Goal: Download file/media

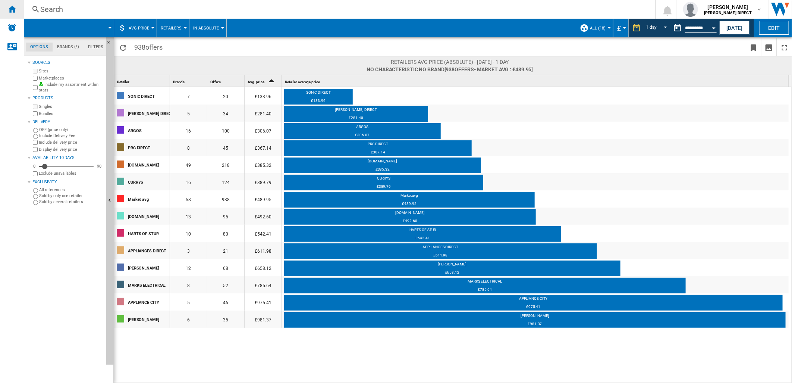
click at [10, 15] on div "Home" at bounding box center [12, 9] width 24 height 19
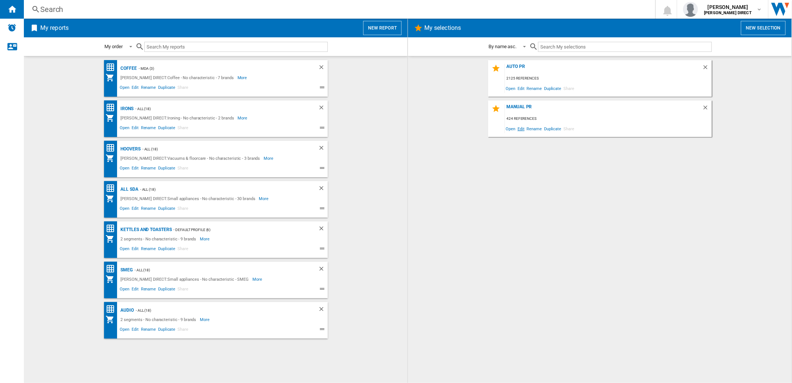
click at [524, 127] on span "Edit" at bounding box center [520, 128] width 9 height 10
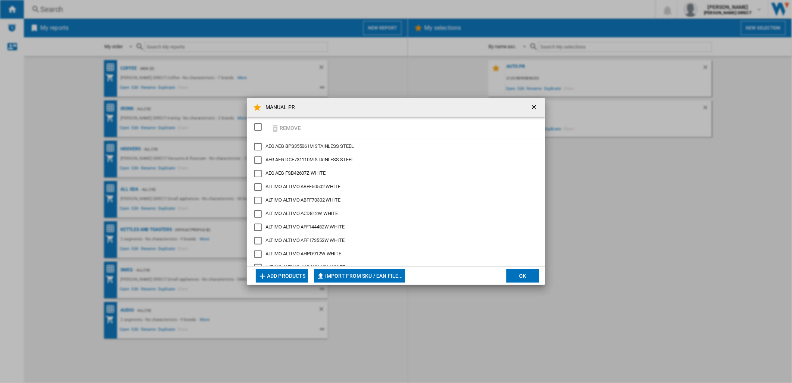
click at [261, 128] on div "SELECTIONS.EDITION_POPUP.SELECT_DESELECT" at bounding box center [257, 126] width 7 height 7
click at [283, 128] on button "Remove" at bounding box center [285, 128] width 35 height 18
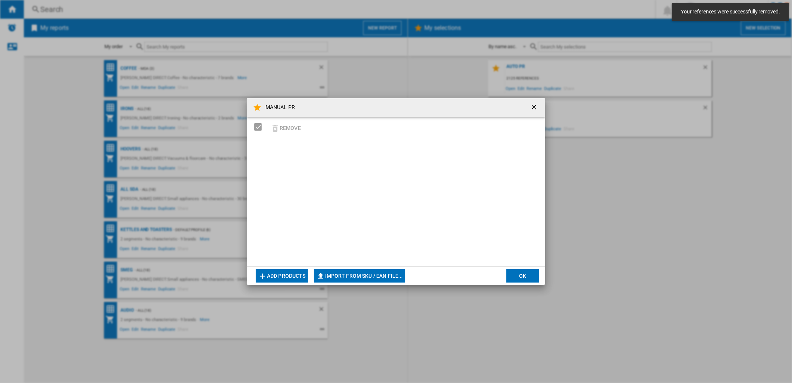
click at [388, 279] on button "Import from SKU / EAN file..." at bounding box center [359, 275] width 91 height 13
type input "**********"
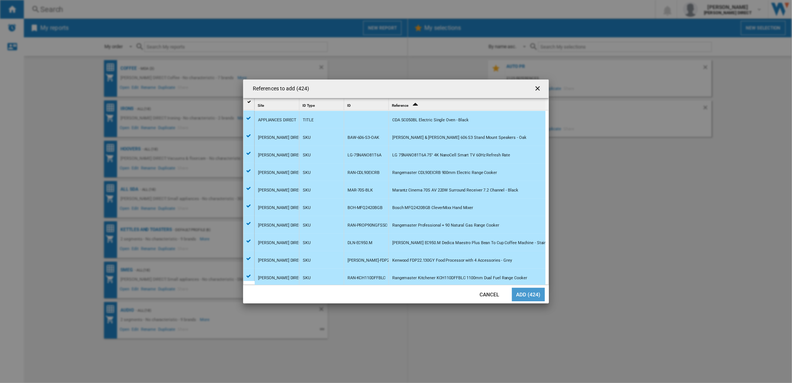
click at [517, 298] on button "Add (424)" at bounding box center [528, 293] width 33 height 13
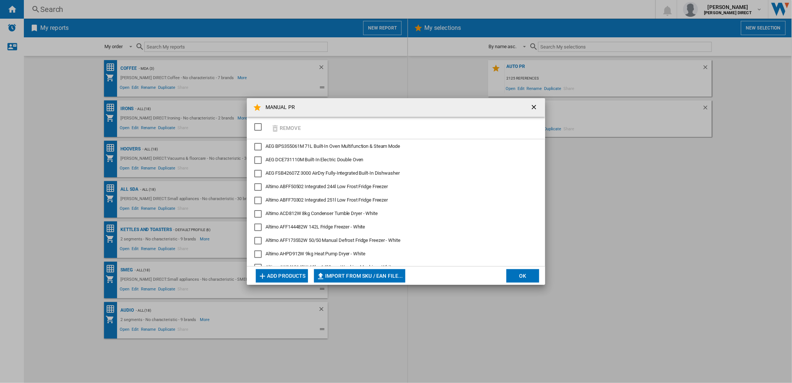
click at [520, 278] on button "OK" at bounding box center [522, 275] width 33 height 13
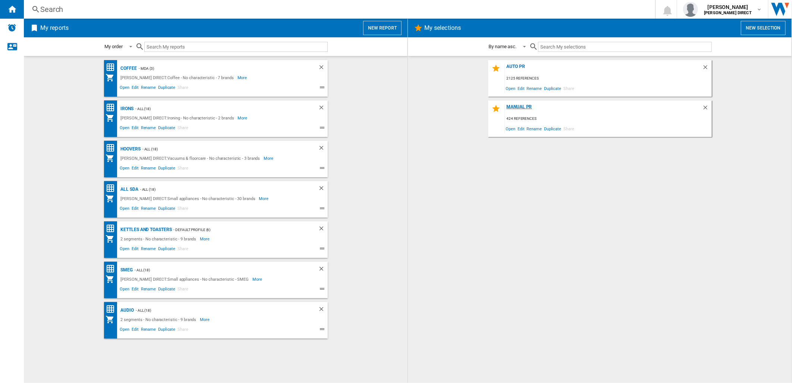
click at [511, 106] on div "MANUAL PR" at bounding box center [603, 109] width 197 height 10
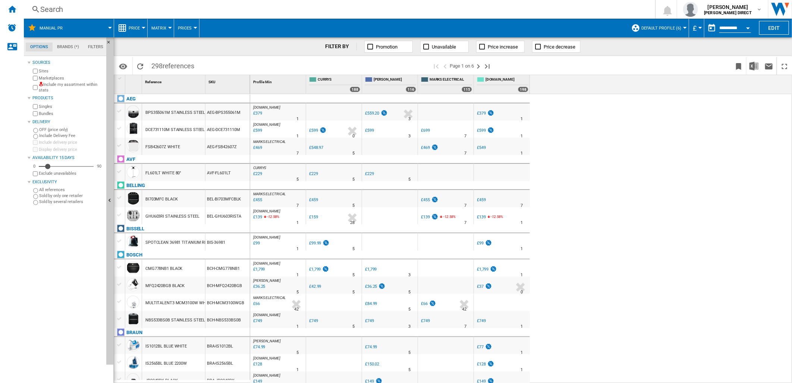
click at [40, 90] on label "Include my assortment within stats" at bounding box center [71, 88] width 64 height 12
click at [39, 79] on label "Marketplaces" at bounding box center [71, 78] width 64 height 6
click at [38, 113] on div "Bundles" at bounding box center [67, 113] width 72 height 7
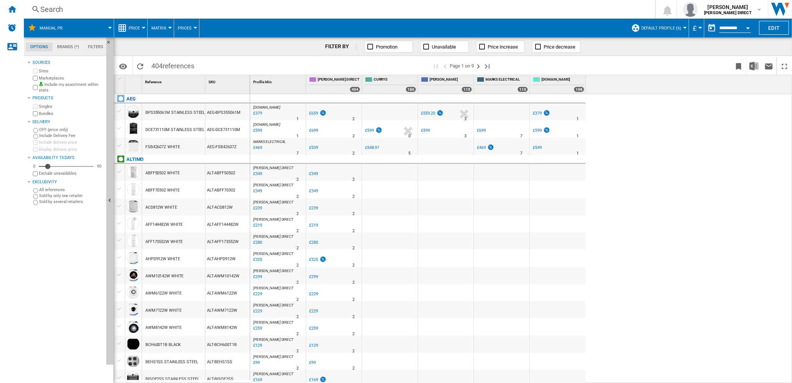
click at [668, 28] on span "Default profile (6)" at bounding box center [661, 28] width 40 height 5
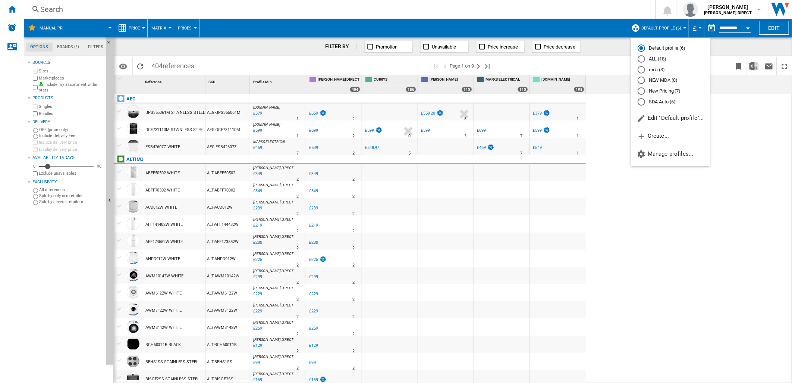
click at [672, 93] on md-radio-button "New Pricing (7)" at bounding box center [671, 91] width 66 height 7
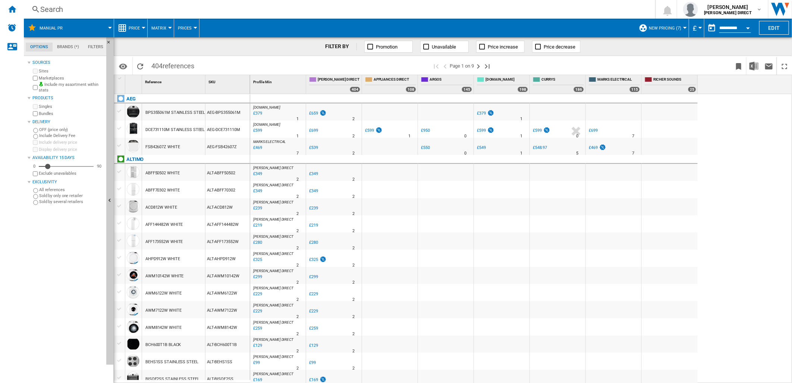
click at [161, 31] on button "Matrix" at bounding box center [160, 28] width 19 height 19
click at [165, 68] on button "Ranking" at bounding box center [166, 64] width 36 height 18
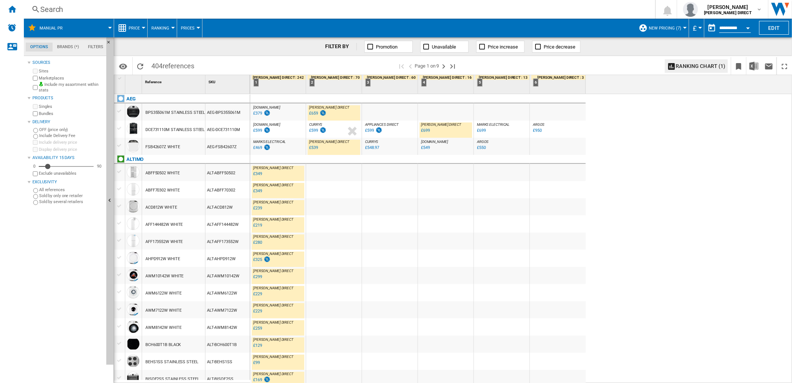
click at [271, 147] on div at bounding box center [273, 153] width 4 height 18
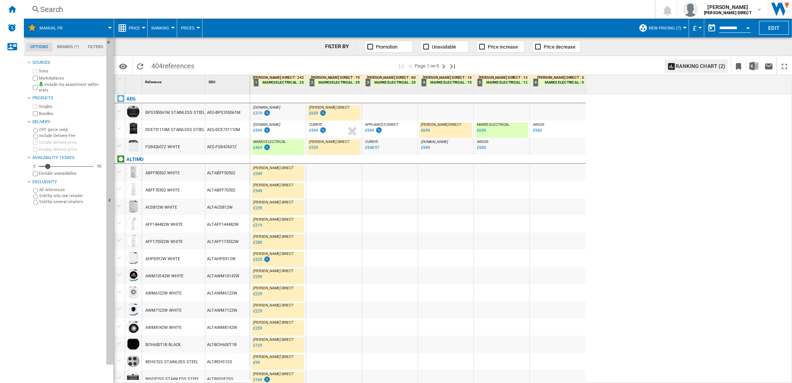
click at [276, 128] on div "%" at bounding box center [276, 131] width 4 height 9
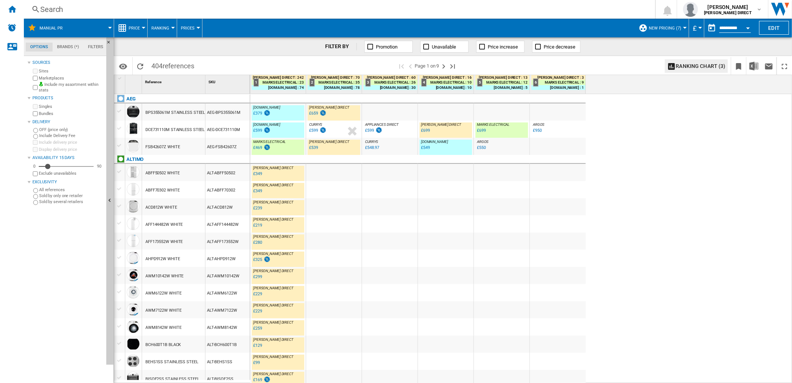
click at [229, 112] on div "AEG-BPS355061M" at bounding box center [227, 111] width 44 height 17
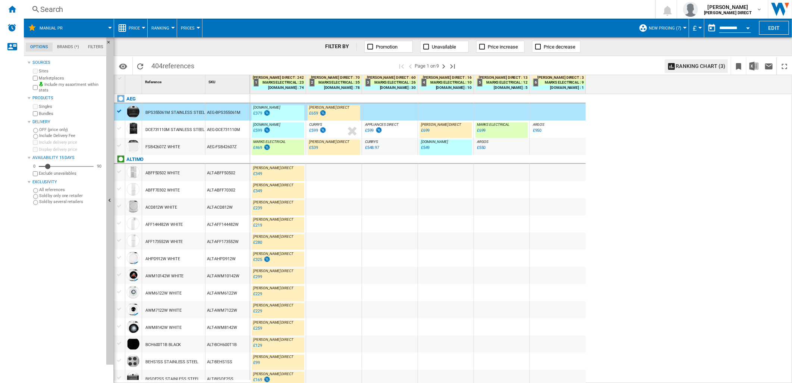
click at [211, 147] on div "AEG-FSB42607Z" at bounding box center [227, 146] width 44 height 17
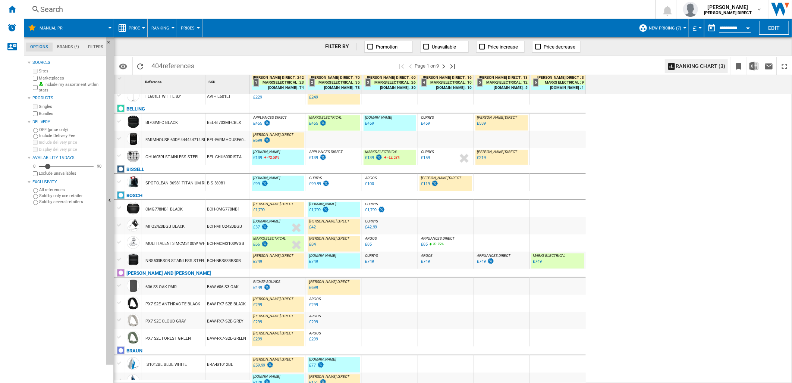
scroll to position [456, 0]
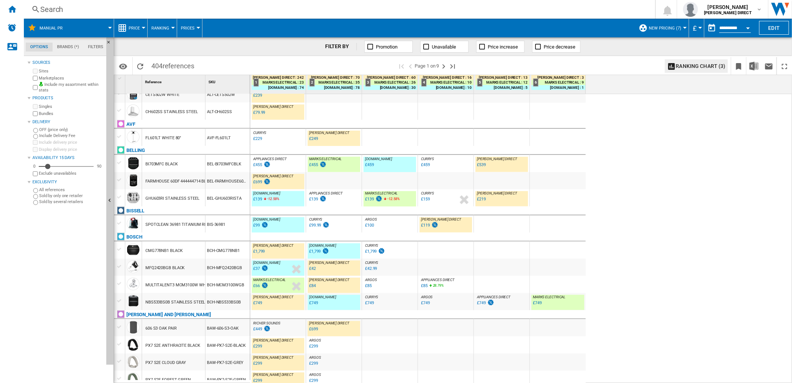
click at [218, 133] on div "AVF-FL601LT" at bounding box center [227, 137] width 44 height 17
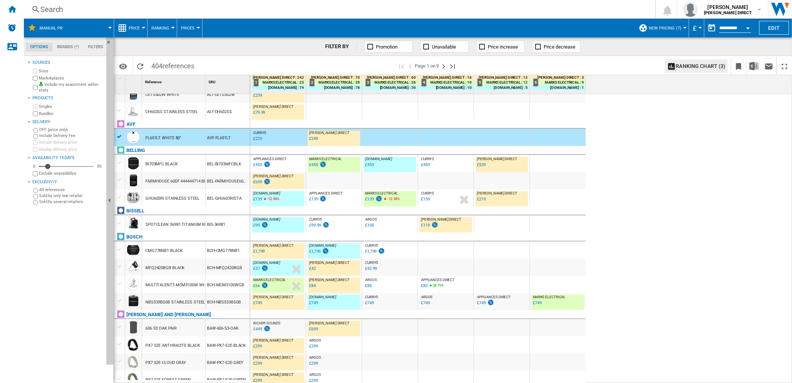
click at [205, 163] on div "BEL-BI703MFCBLK" at bounding box center [227, 163] width 44 height 17
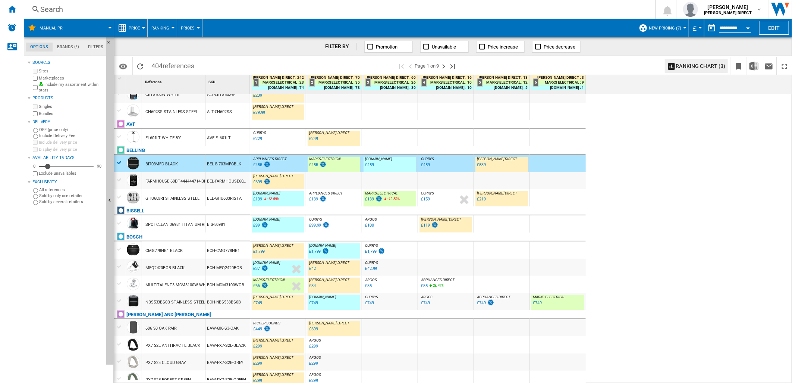
drag, startPoint x: 177, startPoint y: 180, endPoint x: 184, endPoint y: 196, distance: 17.0
click at [177, 180] on div "FARMHOUSE 60DF 444444714 BLACK" at bounding box center [179, 181] width 69 height 17
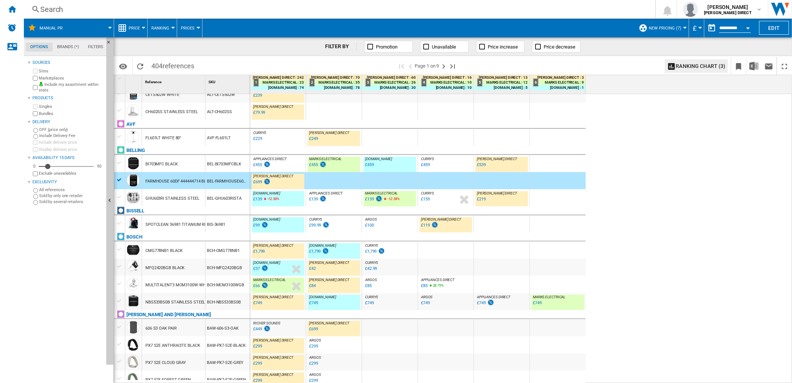
click at [184, 198] on div "GHU603RI STAINLESS STEEL" at bounding box center [172, 198] width 54 height 17
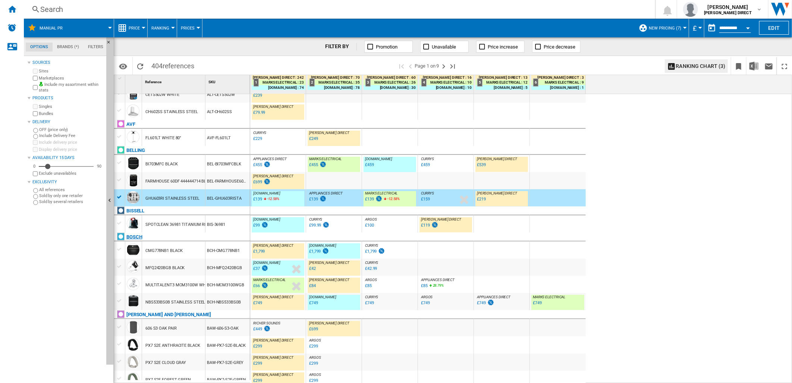
scroll to position [497, 0]
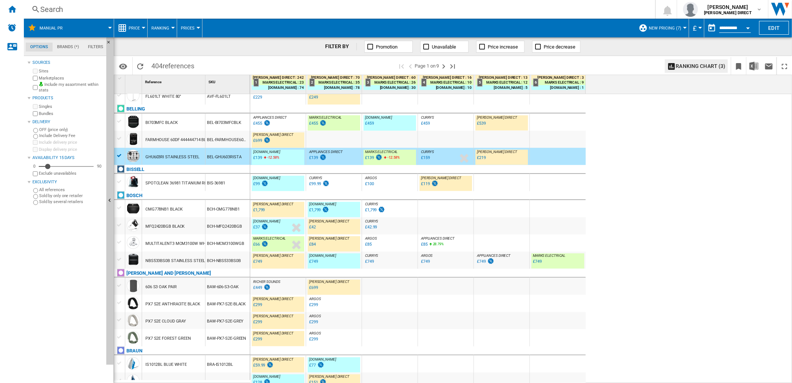
click at [175, 185] on div "SPOTCLEAN 36981 TITANIUM RED 330W" at bounding box center [182, 182] width 75 height 17
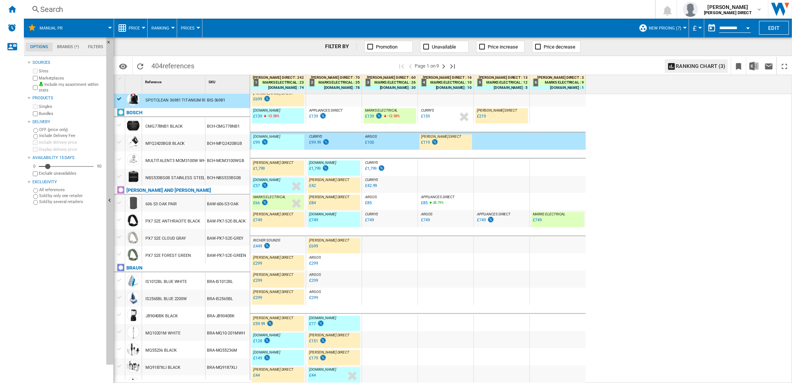
scroll to position [538, 0]
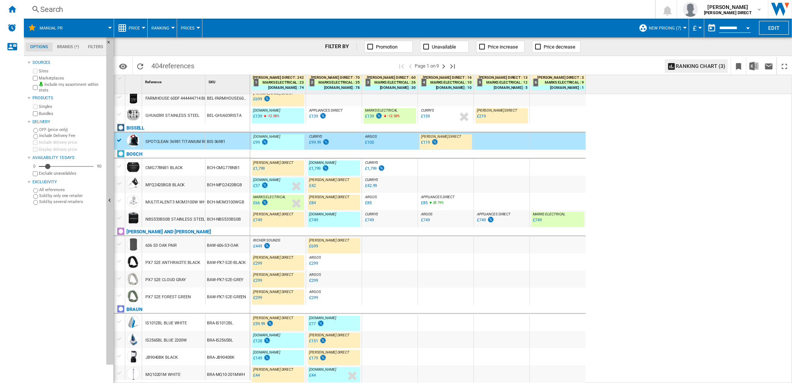
click at [191, 247] on div "606 S3 OAK PAIR" at bounding box center [173, 244] width 63 height 17
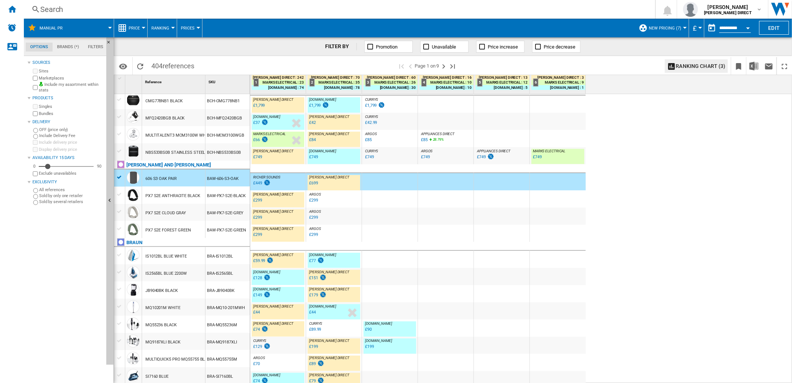
scroll to position [601, 0]
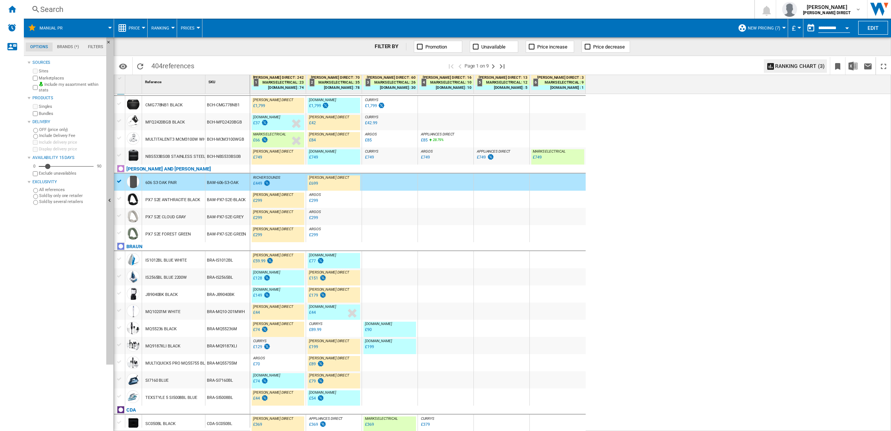
click at [174, 382] on div "SC050BL BLACK" at bounding box center [160, 423] width 30 height 17
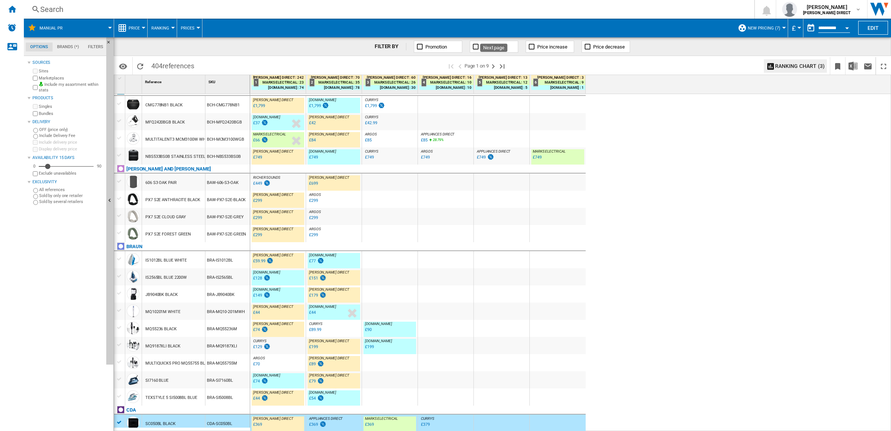
drag, startPoint x: 493, startPoint y: 64, endPoint x: 750, endPoint y: 78, distance: 258.0
click at [493, 64] on ng-md-icon "Next page" at bounding box center [493, 66] width 9 height 9
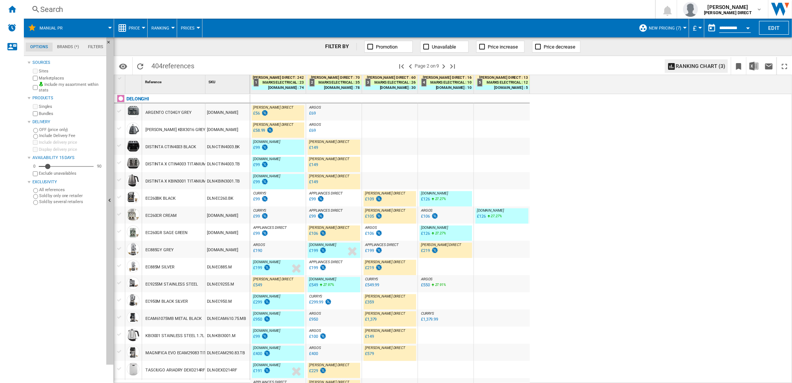
click at [185, 148] on div "DISTINTA CTIN4003 BLACK" at bounding box center [170, 146] width 51 height 17
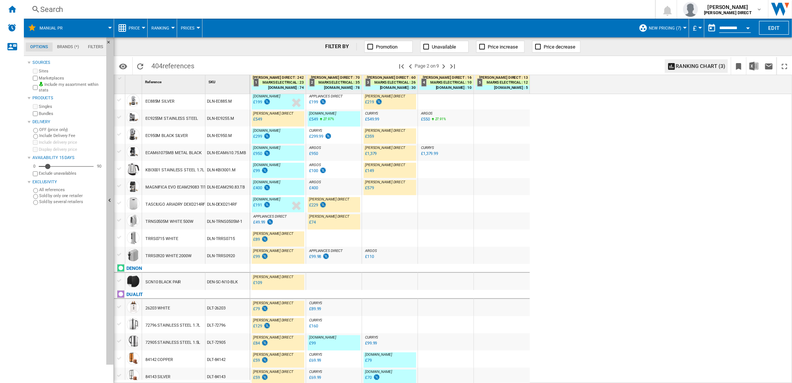
scroll to position [290, 0]
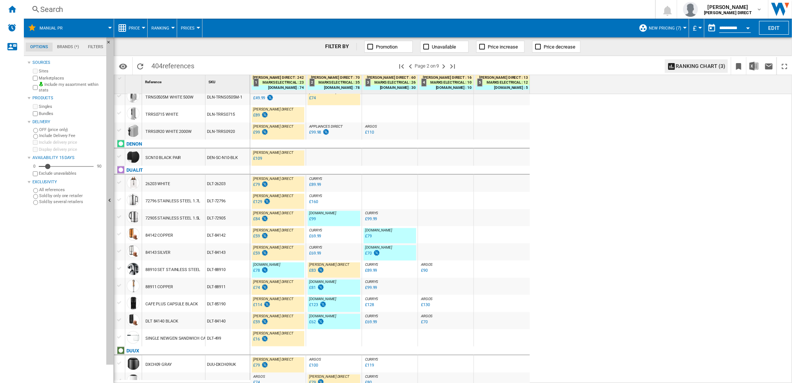
click at [187, 159] on div "SCN10 BLACK PAIR" at bounding box center [173, 156] width 63 height 17
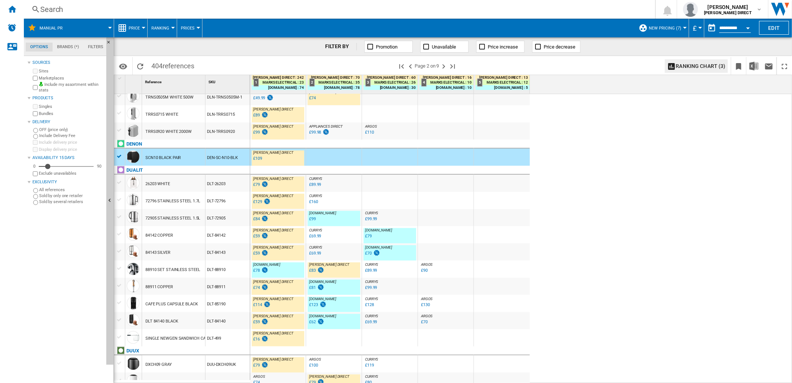
click at [181, 266] on div "88910 SET STAINLESS STEEL" at bounding box center [172, 269] width 55 height 17
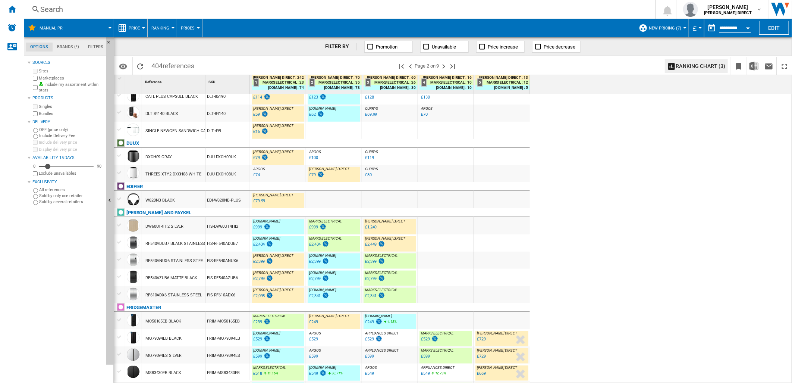
scroll to position [538, 0]
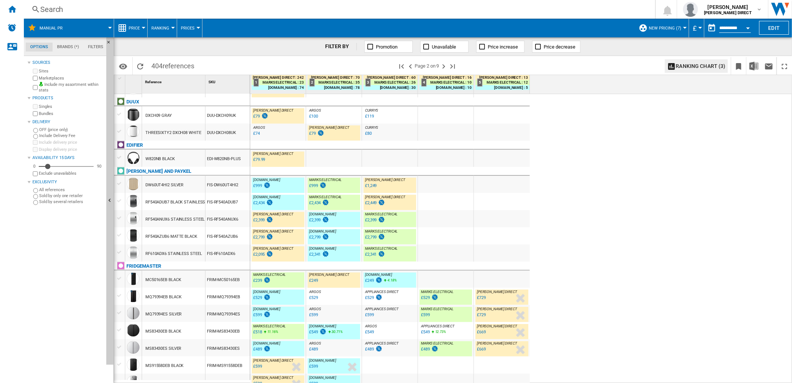
click at [195, 185] on div "DW60UT4HI2 SILVER" at bounding box center [173, 184] width 63 height 17
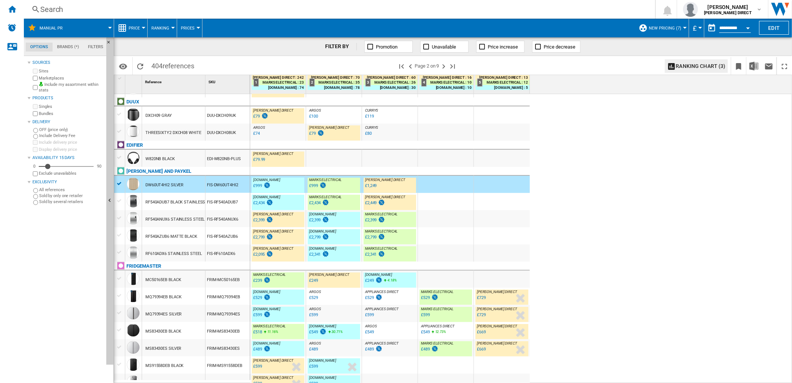
click at [214, 207] on div "FIS-RF540ADUB7" at bounding box center [227, 201] width 44 height 17
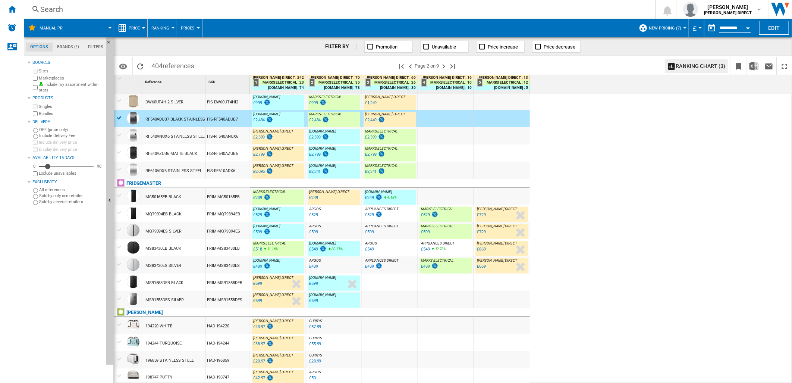
scroll to position [632, 0]
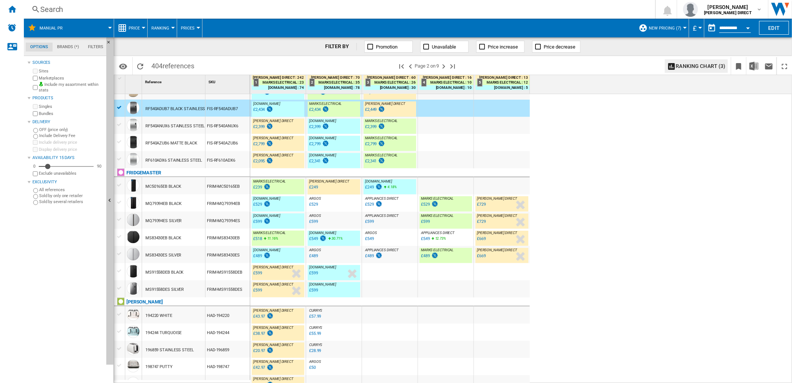
click at [214, 189] on div "FRIM-MC50165EB" at bounding box center [227, 185] width 44 height 17
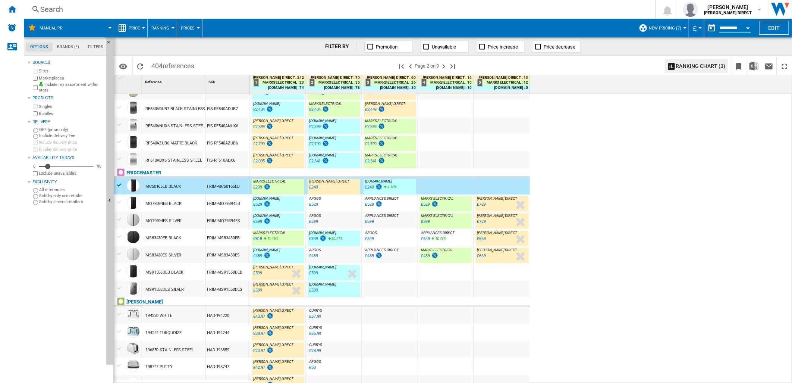
click at [218, 203] on div "FRIM-MQ79394EB" at bounding box center [227, 202] width 44 height 17
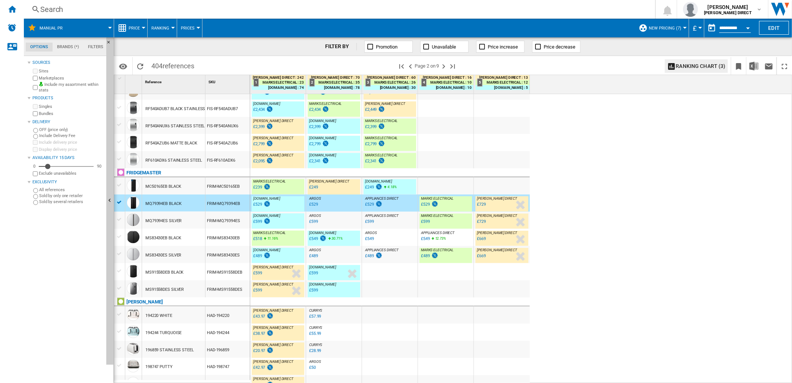
click at [203, 220] on div "MQ79394ES SILVER" at bounding box center [173, 219] width 63 height 17
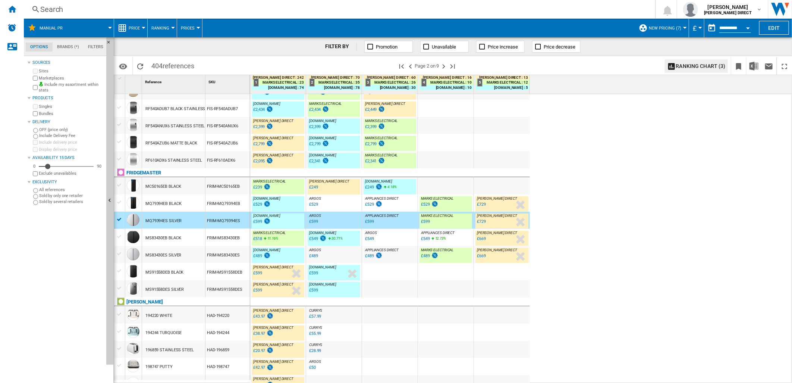
click at [199, 233] on div "MS83430EB BLACK" at bounding box center [173, 237] width 63 height 17
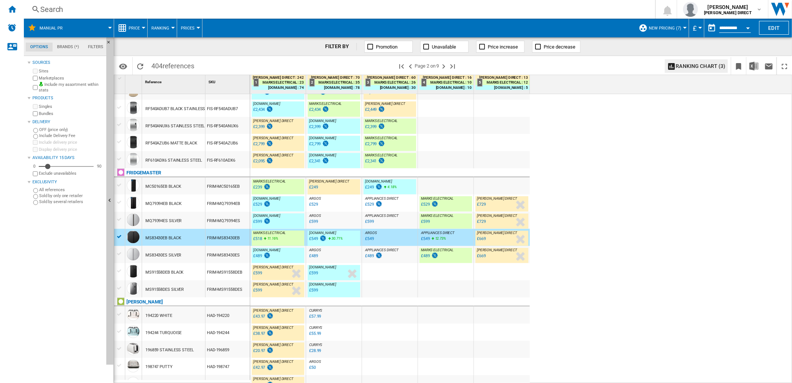
click at [199, 251] on div "MS83430ES SILVER" at bounding box center [173, 254] width 63 height 17
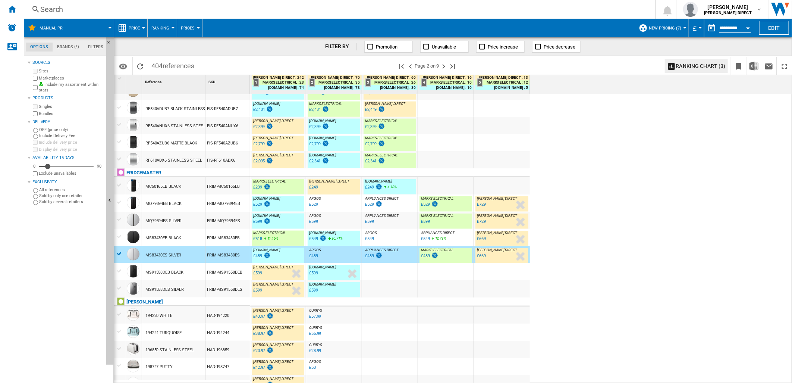
click at [198, 266] on div "MS91558DEB BLACK" at bounding box center [173, 271] width 63 height 17
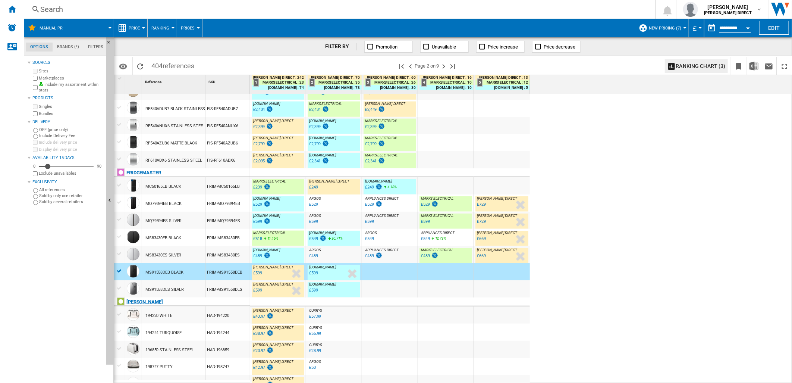
click at [198, 297] on div "[PERSON_NAME]" at bounding box center [184, 305] width 136 height 17
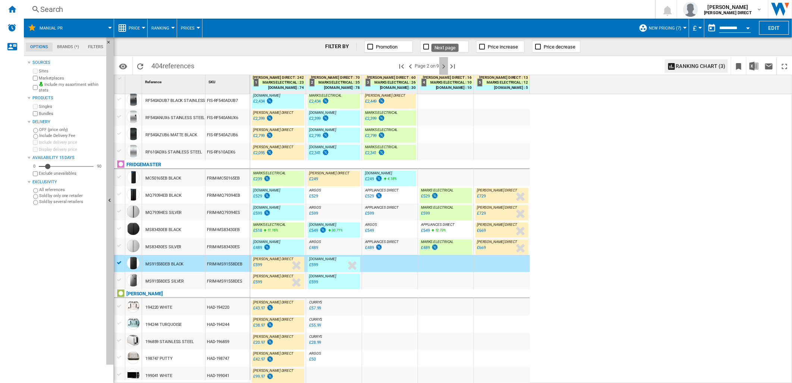
click at [444, 64] on ng-md-icon "Next page" at bounding box center [443, 66] width 9 height 9
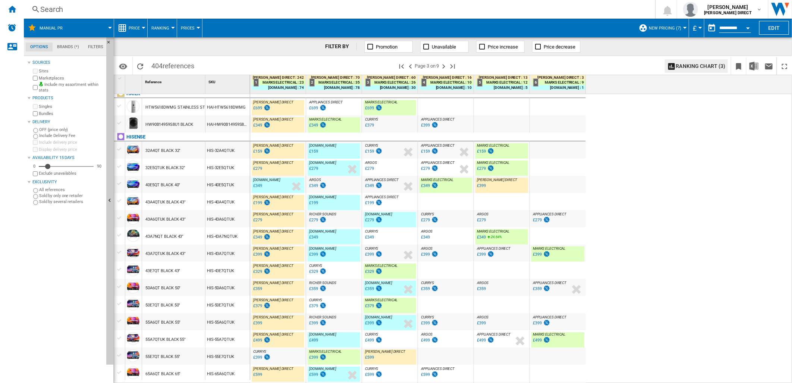
scroll to position [124, 0]
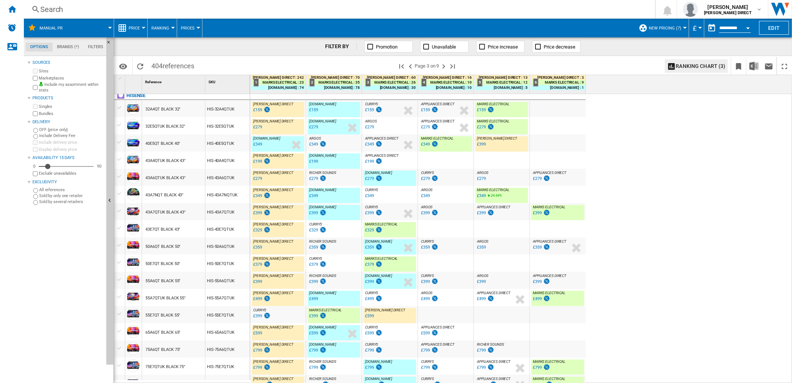
click at [202, 148] on div "40E5QT BLACK 40"" at bounding box center [173, 142] width 63 height 17
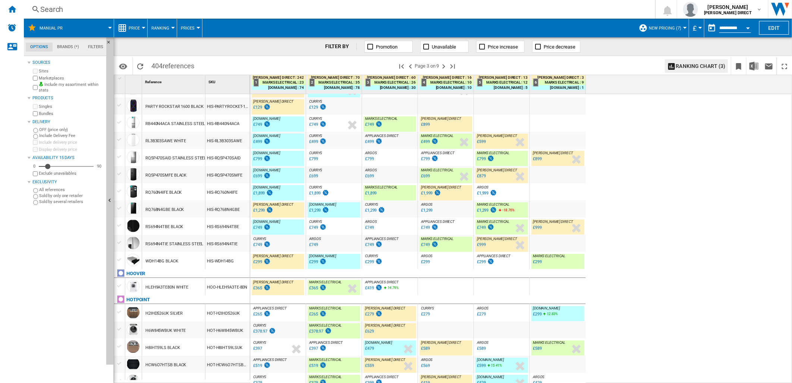
scroll to position [617, 0]
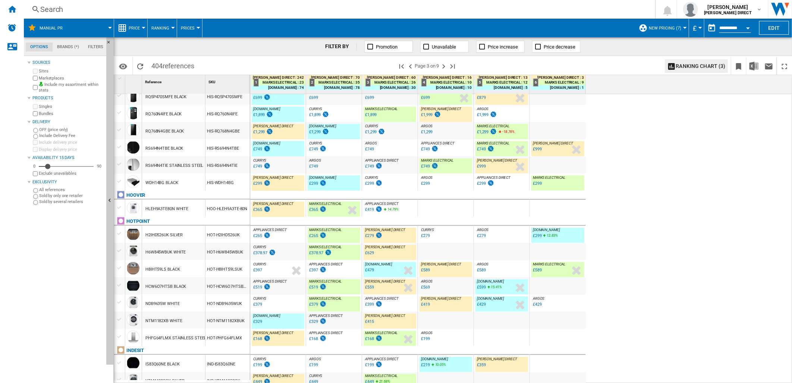
click at [202, 203] on div "HLEH9A3TE80N WHITE" at bounding box center [173, 207] width 63 height 17
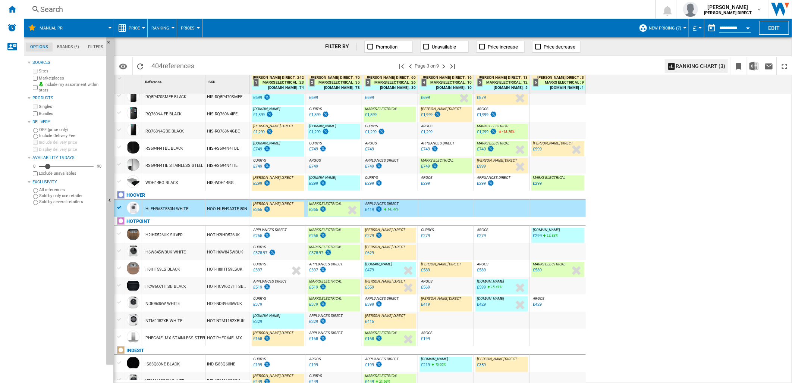
click at [193, 232] on div "H2IHD526UK SILVER" at bounding box center [173, 234] width 63 height 17
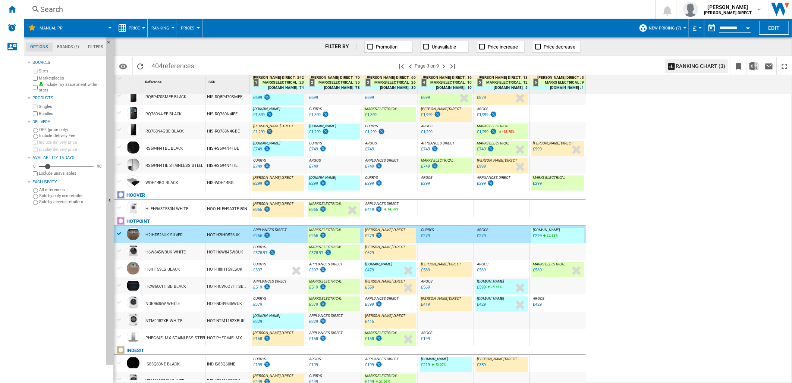
click at [209, 255] on div "HOT-H6W845WBUK" at bounding box center [227, 251] width 44 height 17
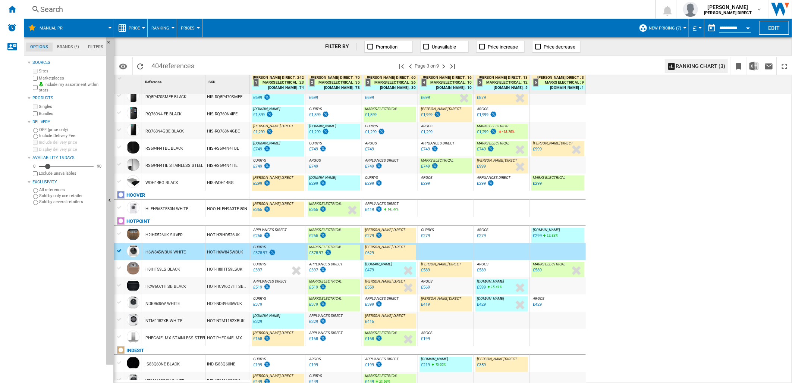
click at [224, 270] on div "HOT-H8IHT59LSUK" at bounding box center [227, 268] width 44 height 17
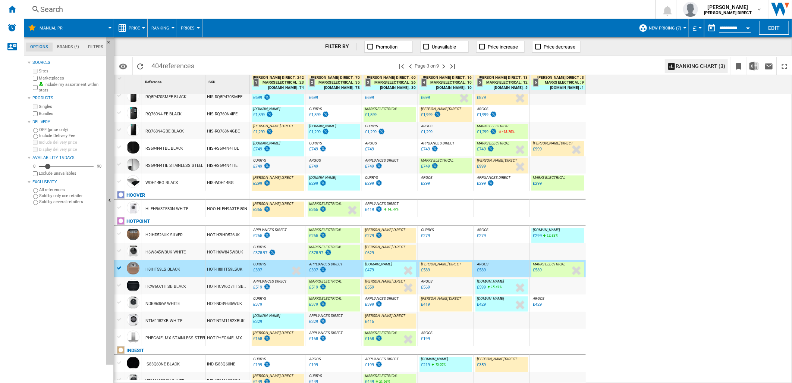
click at [204, 265] on div "H8IHT59LS BLACK" at bounding box center [173, 268] width 63 height 17
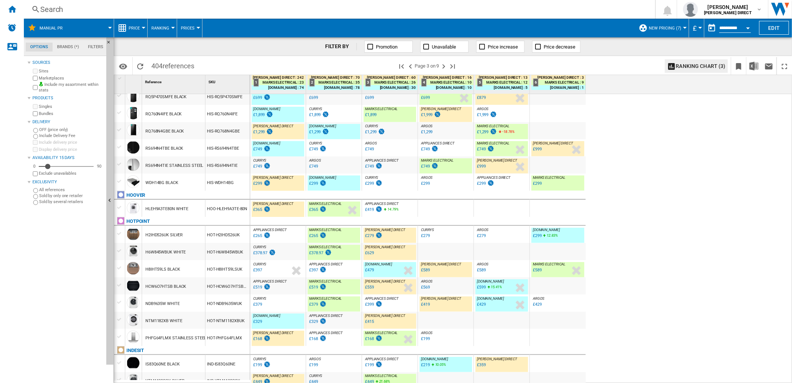
click at [165, 268] on div "H8IHT59LS BLACK" at bounding box center [162, 269] width 35 height 17
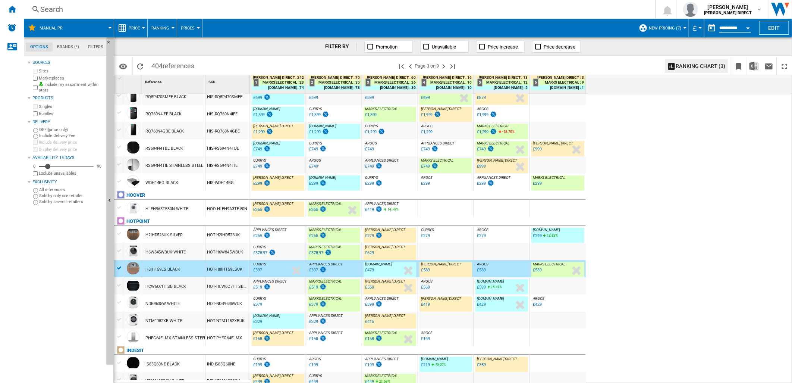
click at [210, 286] on div "HOT-HCW6O7HTSBUK" at bounding box center [227, 285] width 44 height 17
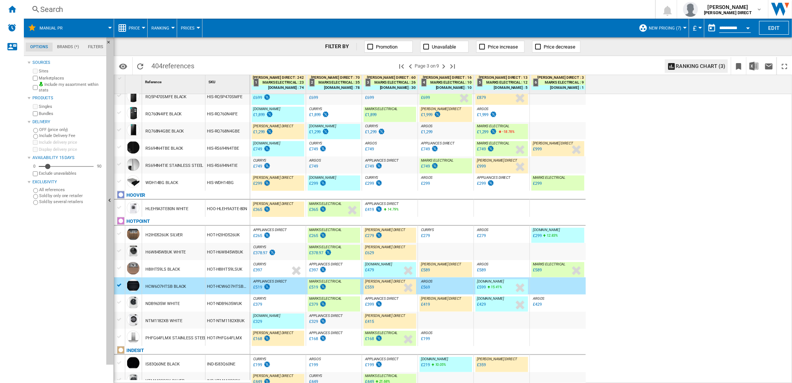
click at [218, 306] on div "HOT-NDB9635WUK" at bounding box center [227, 302] width 44 height 17
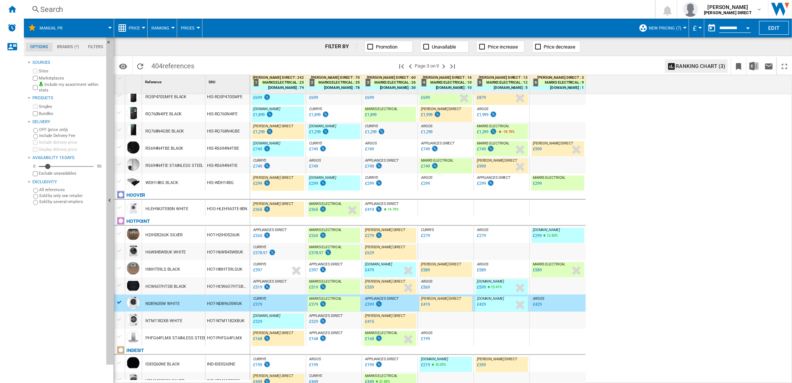
scroll to position [622, 0]
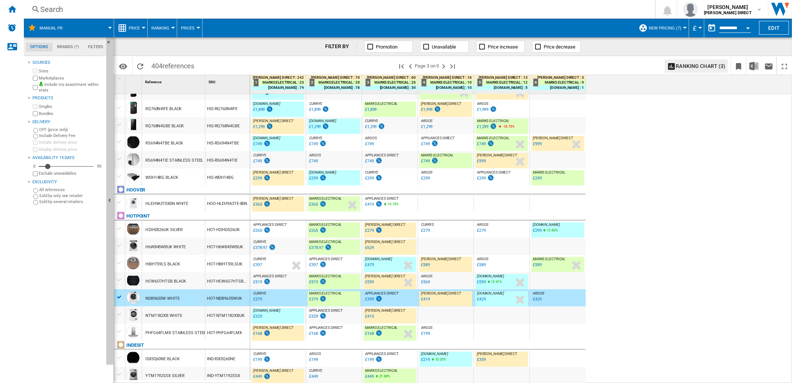
click at [194, 319] on div "NTM1182XB WHITE" at bounding box center [173, 314] width 63 height 17
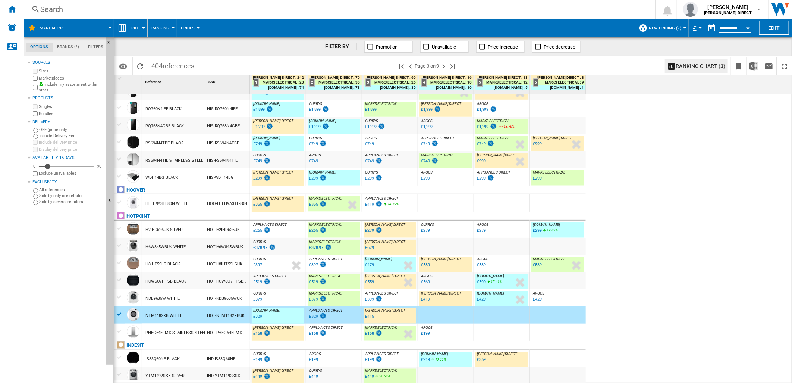
click at [232, 356] on div "IND-IS83Q60NE" at bounding box center [227, 357] width 44 height 17
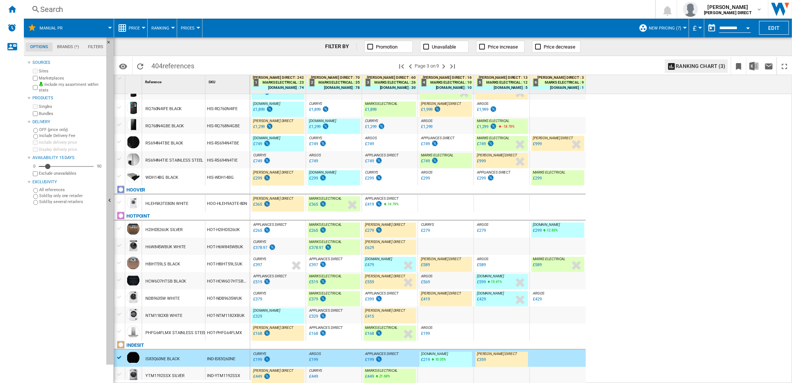
scroll to position [617, 0]
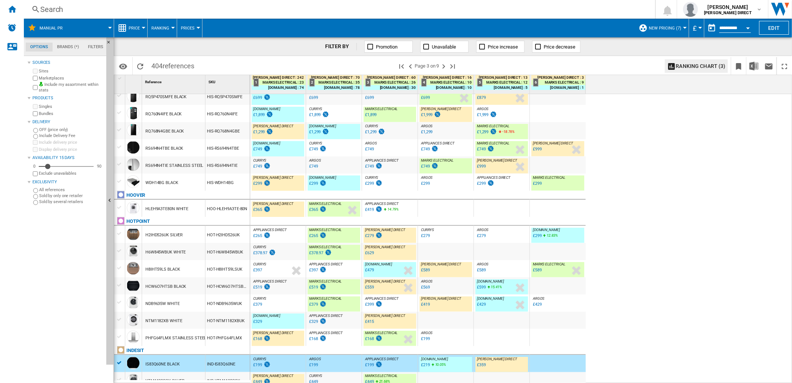
click at [228, 375] on div "IND-YTM1192SSX" at bounding box center [227, 380] width 44 height 17
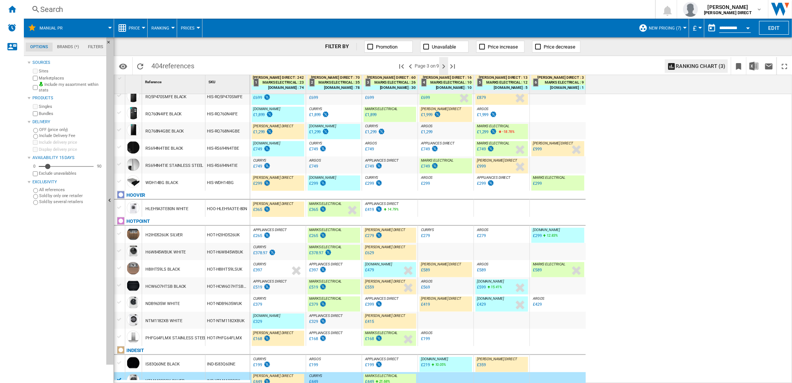
click at [444, 65] on ng-md-icon "Next page" at bounding box center [443, 66] width 9 height 9
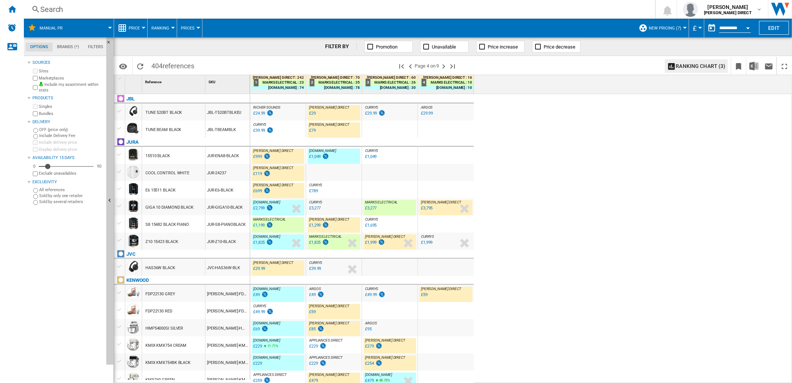
click at [214, 221] on div "JUR-S8-PIANOBLACK" at bounding box center [227, 223] width 44 height 17
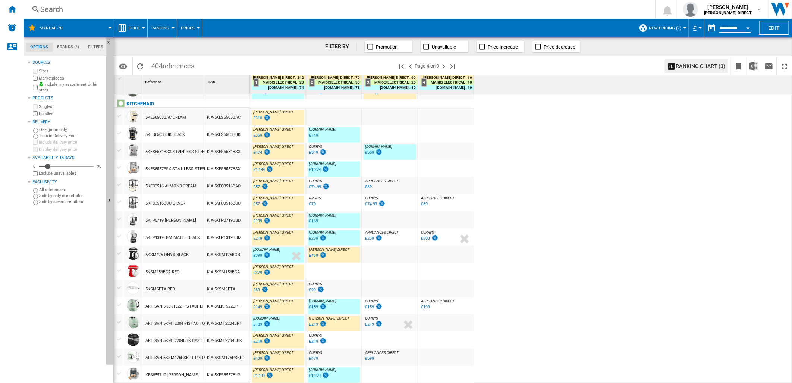
scroll to position [617, 0]
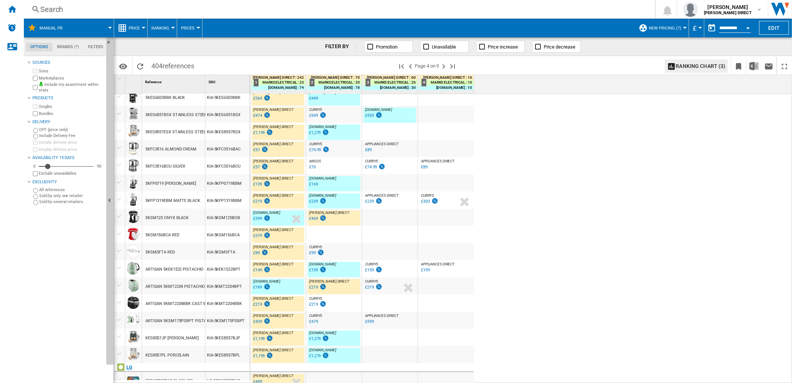
click at [123, 372] on div "LG" at bounding box center [184, 371] width 136 height 17
click at [121, 377] on div at bounding box center [120, 379] width 8 height 7
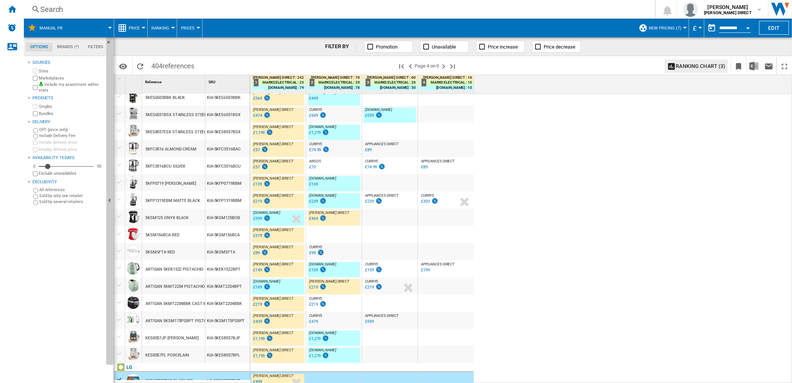
scroll to position [622, 0]
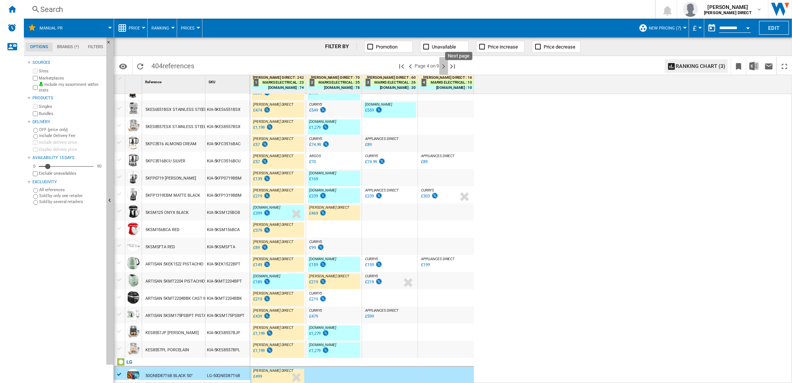
click at [444, 69] on ng-md-icon "Next page" at bounding box center [443, 66] width 9 height 9
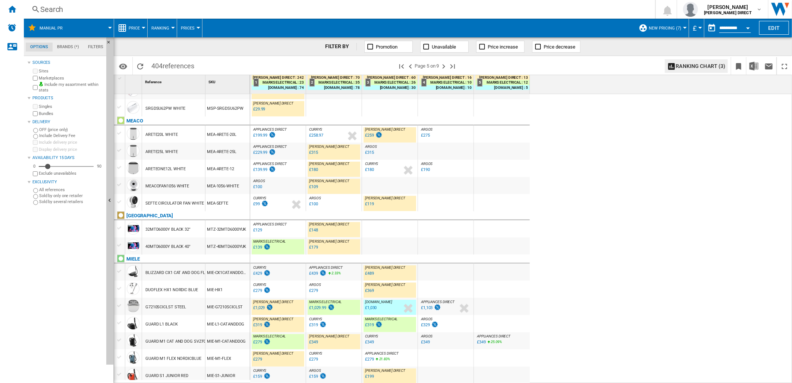
scroll to position [632, 0]
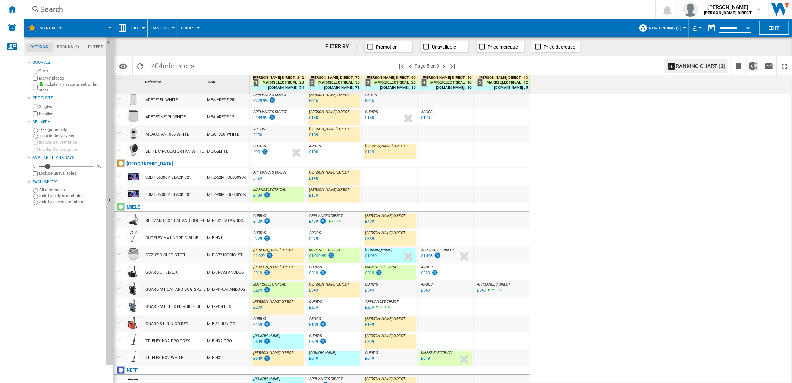
click at [199, 221] on div "BLIZZARD CX1 CAT AND DOG FLEX GREY" at bounding box center [183, 220] width 76 height 17
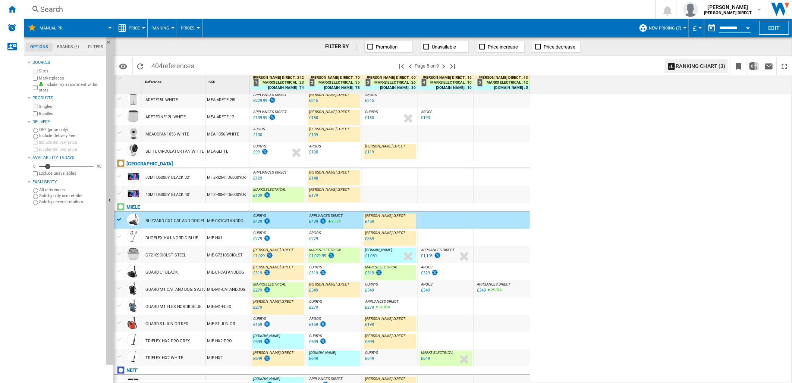
click at [213, 377] on div "NEF-C24FT53G0B" at bounding box center [227, 383] width 44 height 17
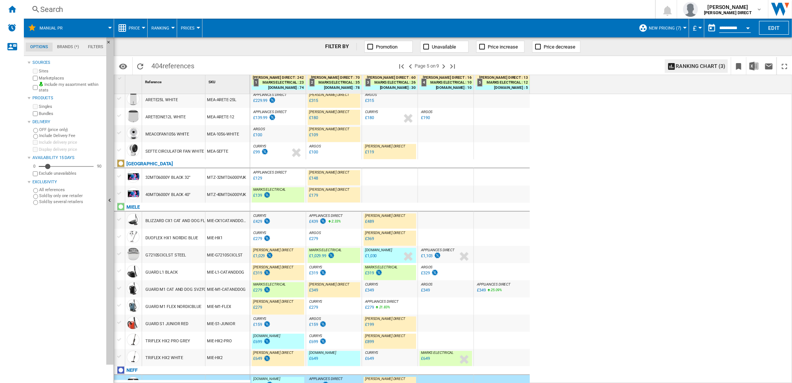
click at [157, 382] on div at bounding box center [182, 382] width 136 height 4
click at [151, 377] on div "C24FT53G0B BLACK" at bounding box center [163, 383] width 37 height 17
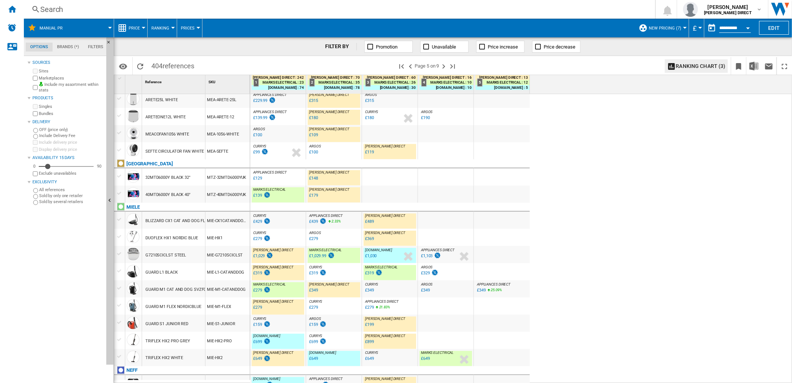
click at [145, 378] on div "C24FT53G0B BLACK" at bounding box center [163, 383] width 37 height 17
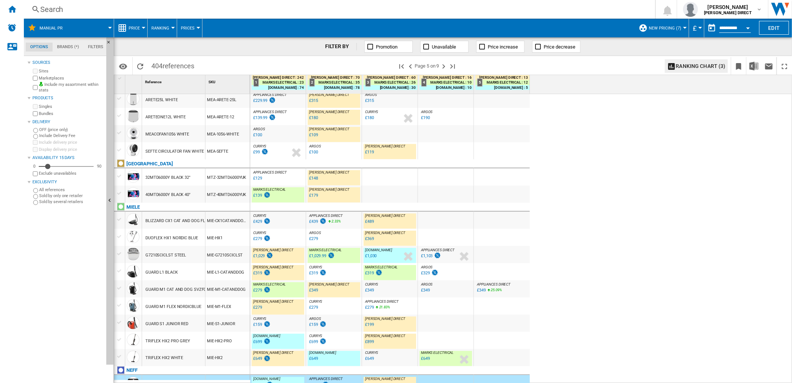
scroll to position [640, 0]
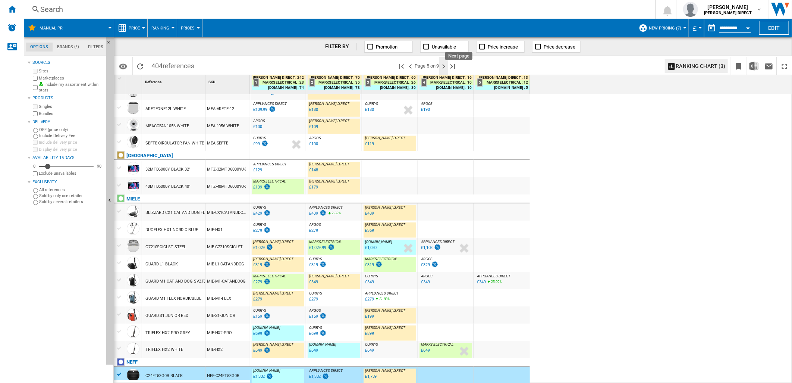
click at [442, 64] on ng-md-icon "Next page" at bounding box center [443, 66] width 9 height 9
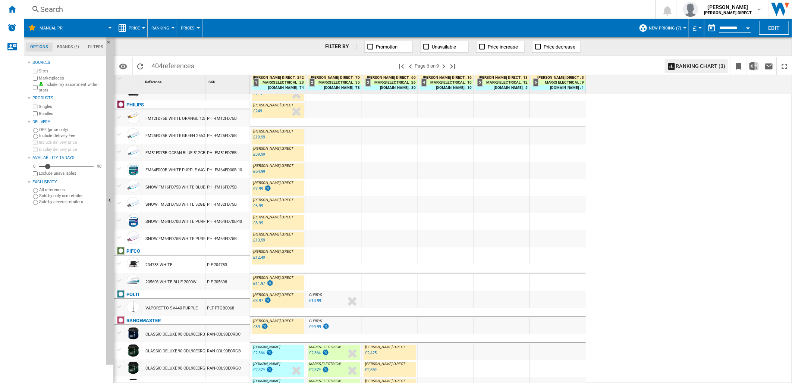
scroll to position [639, 0]
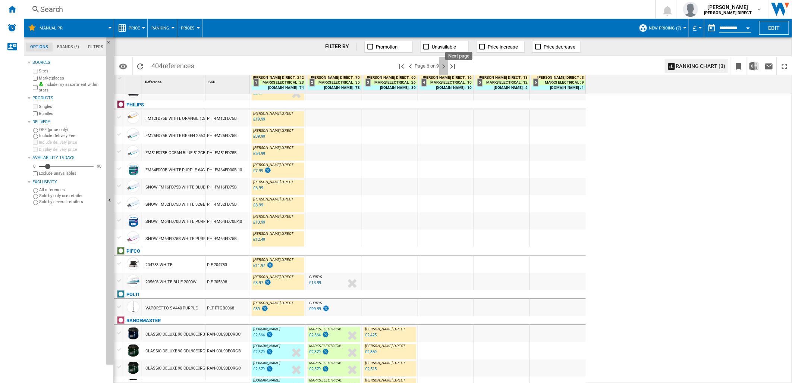
click at [444, 65] on ng-md-icon "Next page" at bounding box center [443, 66] width 9 height 9
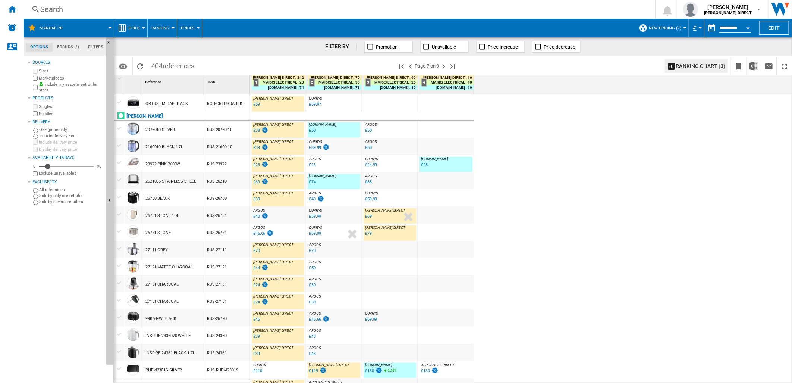
scroll to position [497, 0]
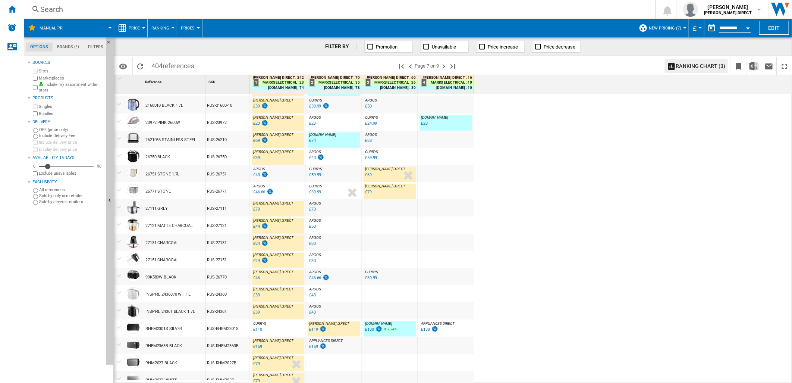
click at [189, 178] on div "26751 STONE 1.7L" at bounding box center [173, 173] width 63 height 17
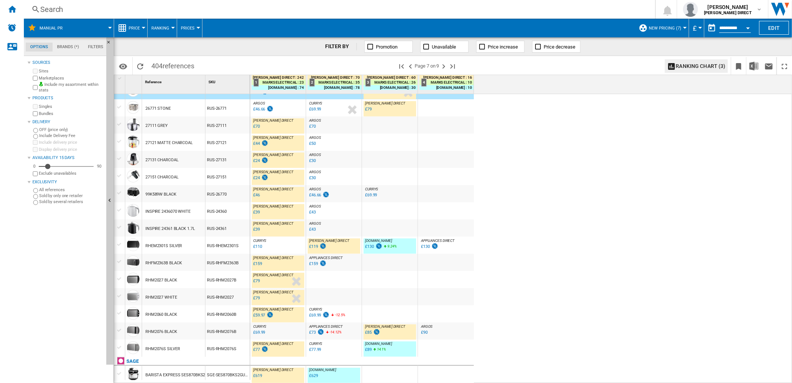
scroll to position [609, 0]
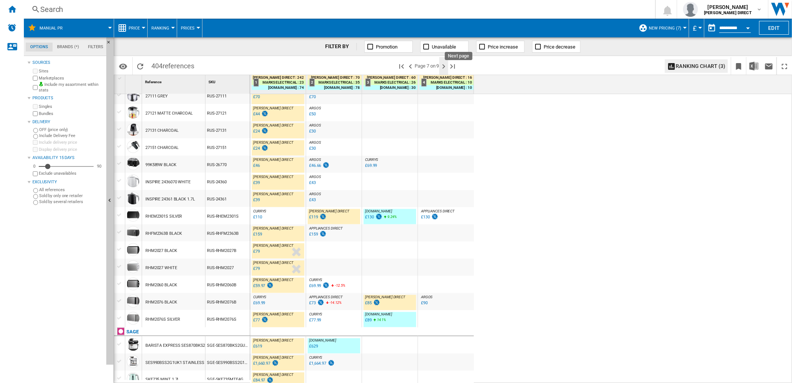
click at [446, 68] on ng-md-icon "Next page" at bounding box center [443, 66] width 9 height 9
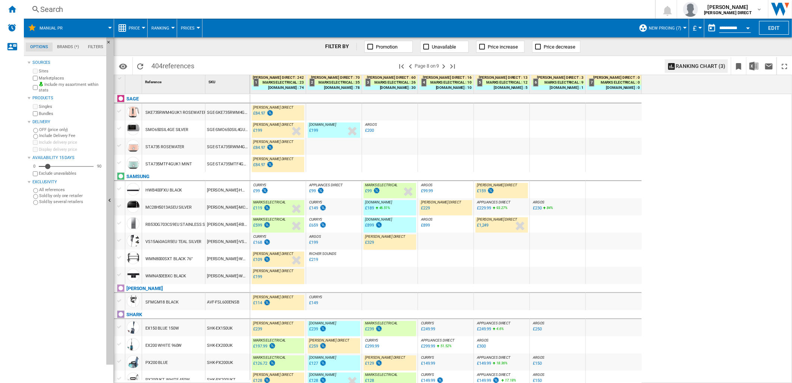
click at [203, 189] on div "HWB400FXU BLACK" at bounding box center [173, 189] width 63 height 17
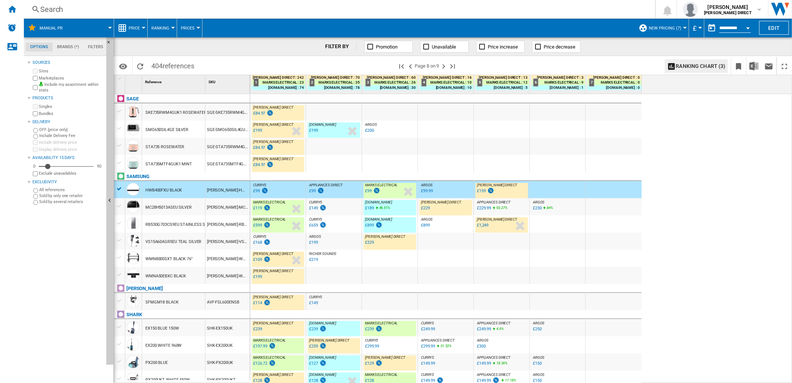
click at [188, 207] on div "MC28H5013ASEU SILVER" at bounding box center [168, 207] width 46 height 17
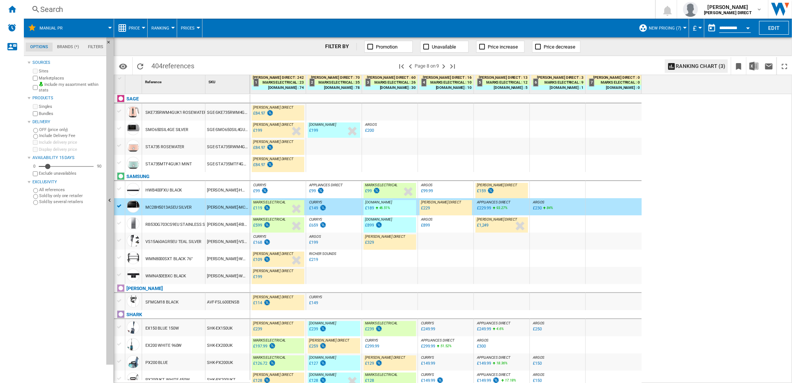
click at [178, 221] on div "RB53DG703CS9EU STAINLESS STEEL" at bounding box center [179, 224] width 69 height 17
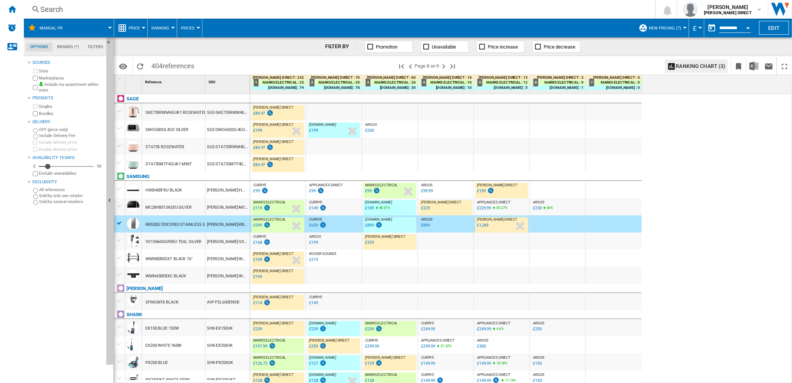
click at [171, 238] on div "VS15A60AGR5EU TEAL SILVER" at bounding box center [173, 241] width 56 height 17
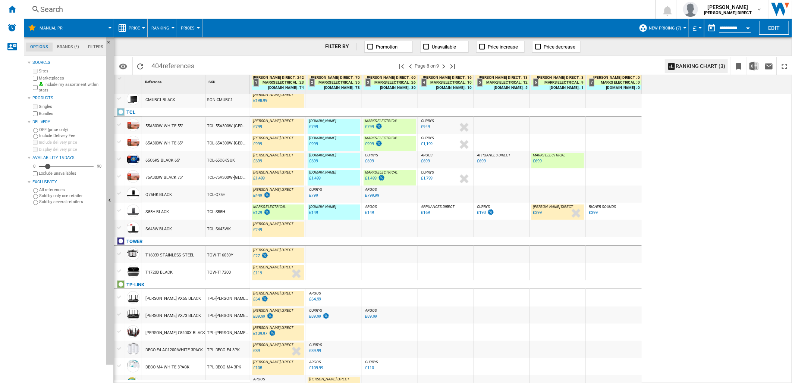
scroll to position [661, 0]
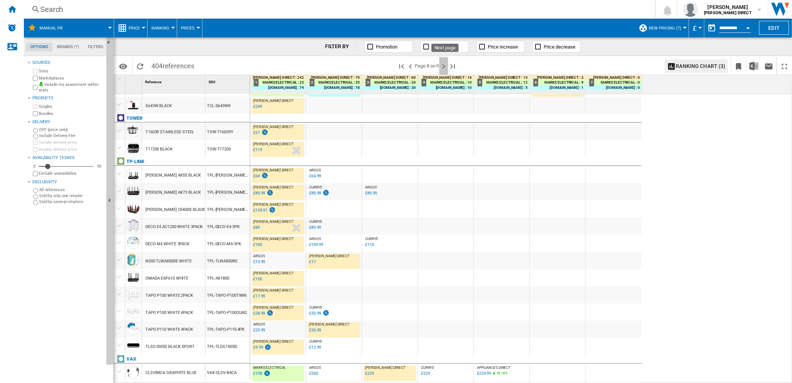
click at [446, 63] on ng-md-icon "Next page" at bounding box center [443, 66] width 9 height 9
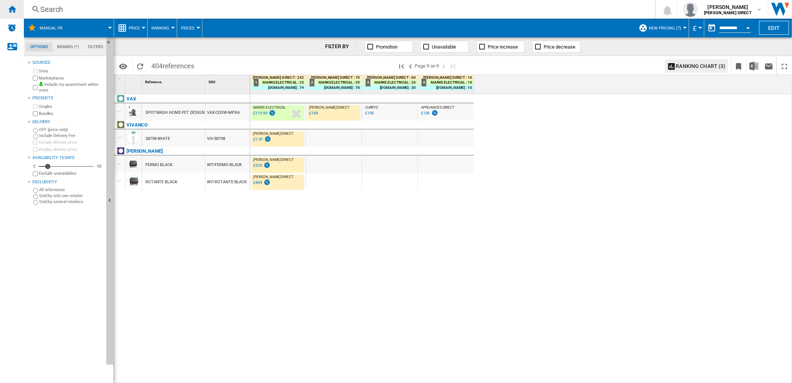
click at [12, 10] on ng-md-icon "Home" at bounding box center [11, 8] width 9 height 9
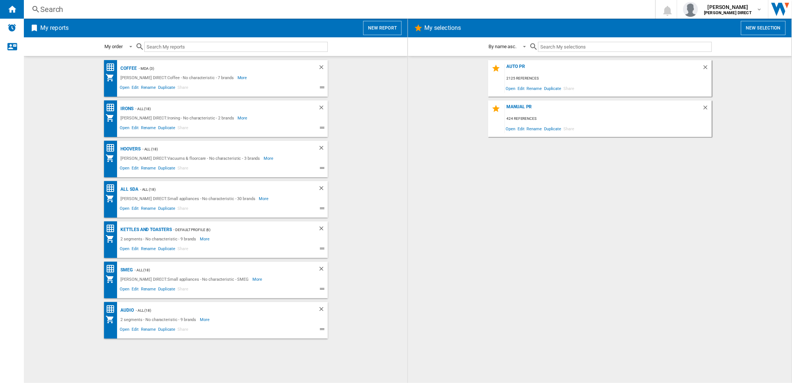
click at [485, 169] on div "AUTO PR 2125 references Open Edit Rename Duplicate Share MANUAL PR 424 referenc…" at bounding box center [599, 219] width 369 height 319
click at [503, 262] on div "AUTO PR 2125 references Open Edit Rename Duplicate Share MANUAL PR 424 referenc…" at bounding box center [599, 219] width 369 height 319
click at [513, 65] on div "AUTO PR" at bounding box center [603, 69] width 197 height 10
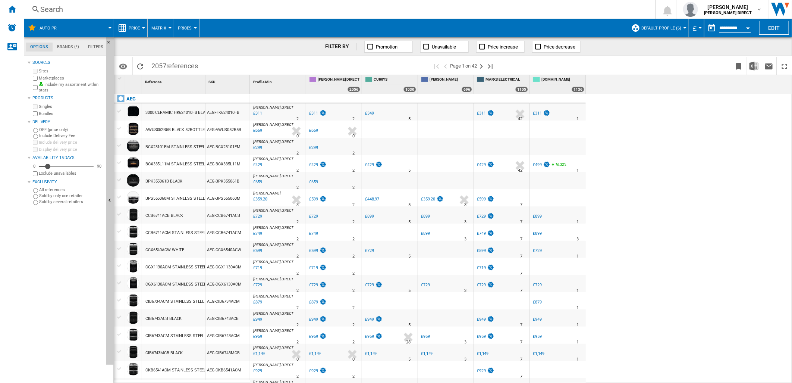
click at [670, 32] on button "Default profile (6)" at bounding box center [663, 28] width 44 height 19
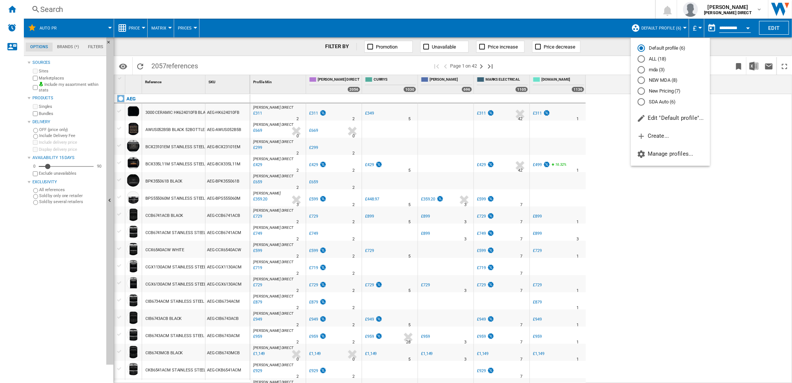
click at [662, 92] on md-radio-button "New Pricing (7)" at bounding box center [671, 91] width 66 height 7
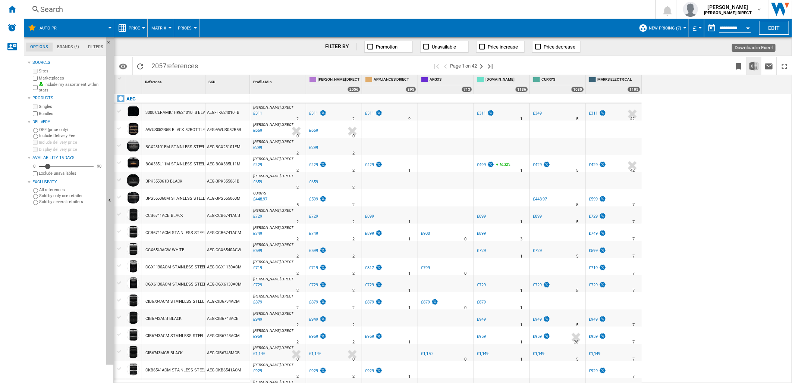
click at [754, 62] on img "Download in Excel" at bounding box center [753, 66] width 9 height 9
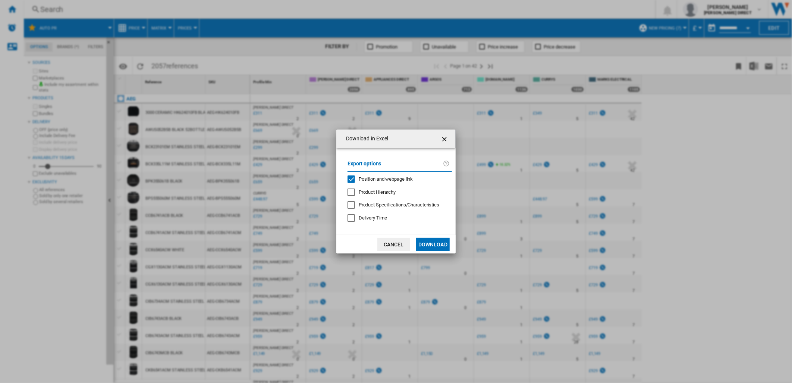
click at [355, 177] on div "Position and webpage link" at bounding box center [350, 178] width 7 height 7
click at [433, 248] on button "Download" at bounding box center [433, 243] width 34 height 13
